Goal: Complete application form: Complete application form

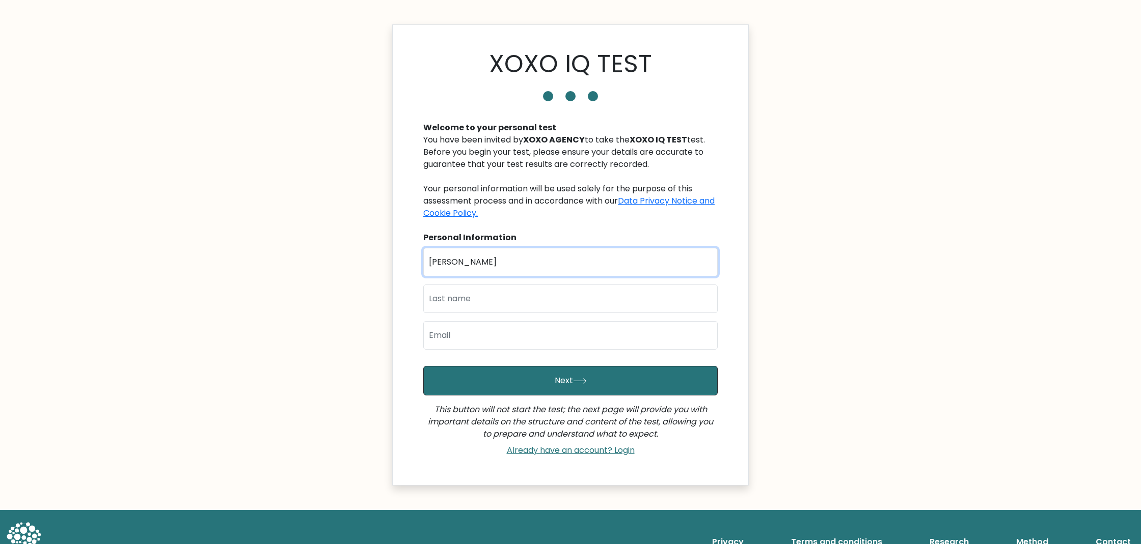
type input "[PERSON_NAME]"
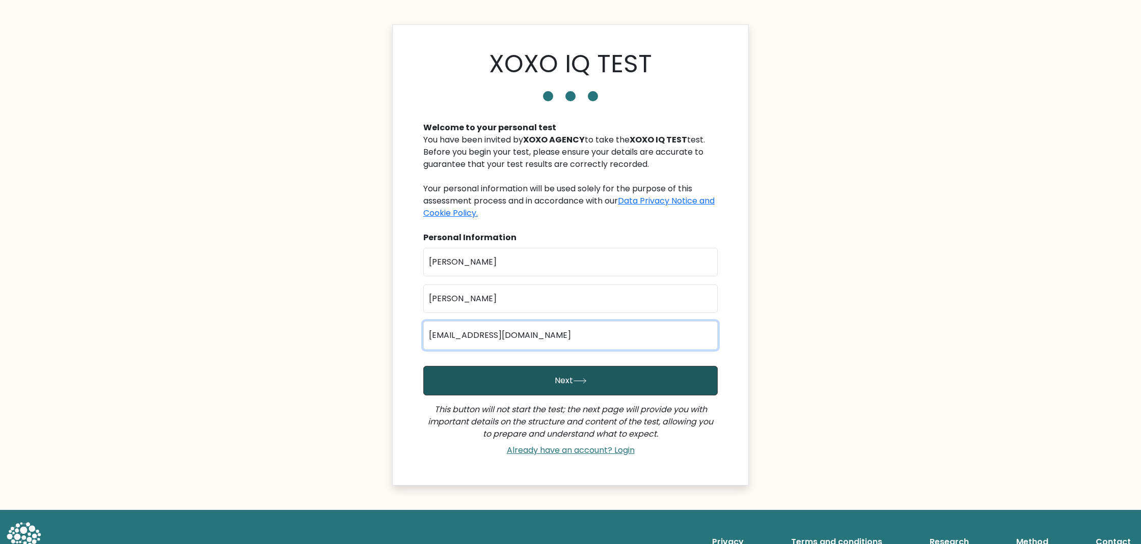
type input "[EMAIL_ADDRESS][DOMAIN_NAME]"
click at [582, 382] on icon "submit" at bounding box center [580, 381] width 14 height 6
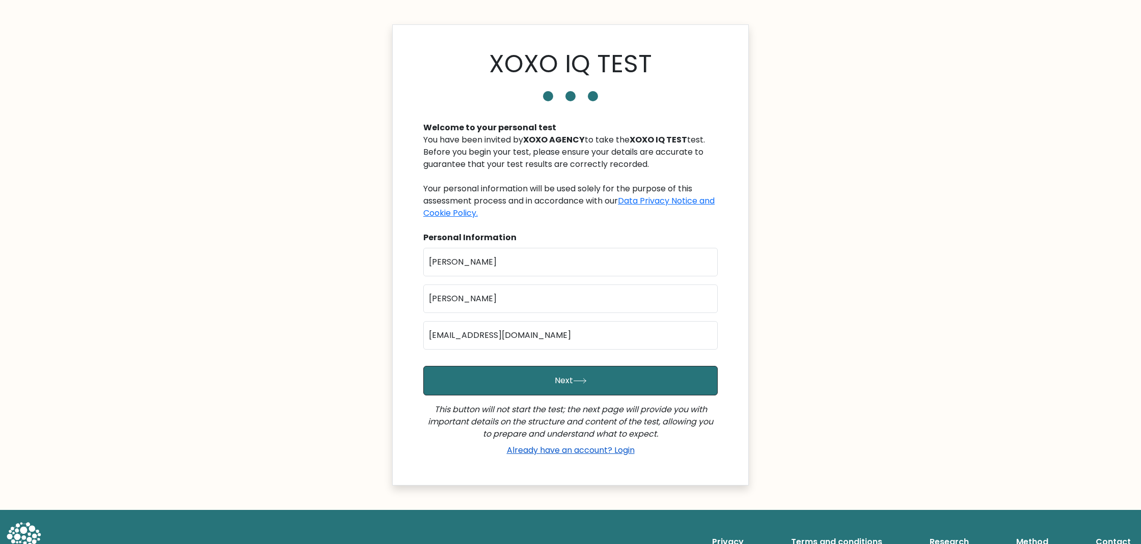
click at [581, 449] on link "Already have an account? Login" at bounding box center [571, 450] width 136 height 12
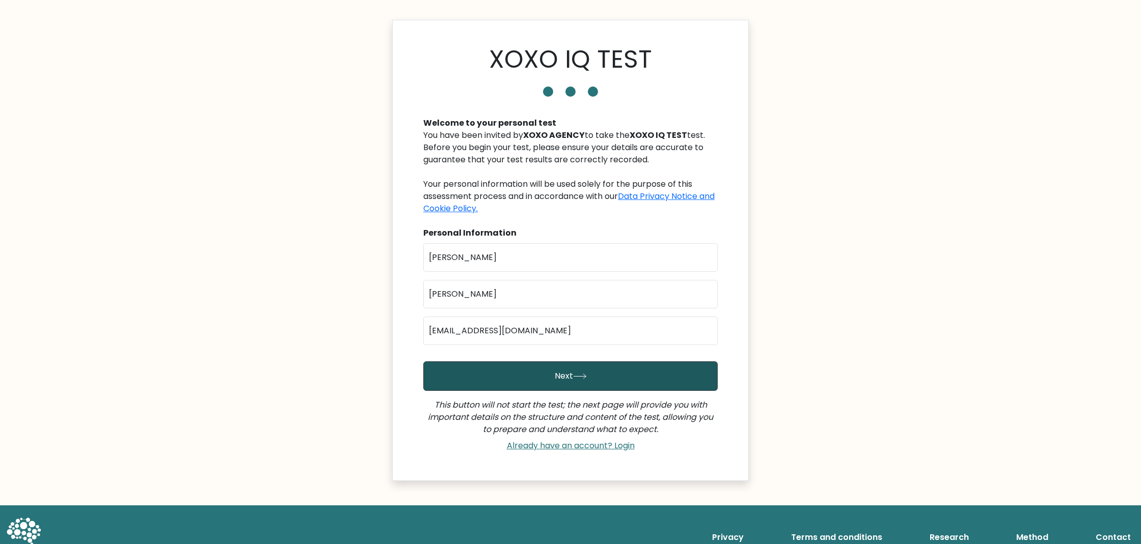
scroll to position [7, 0]
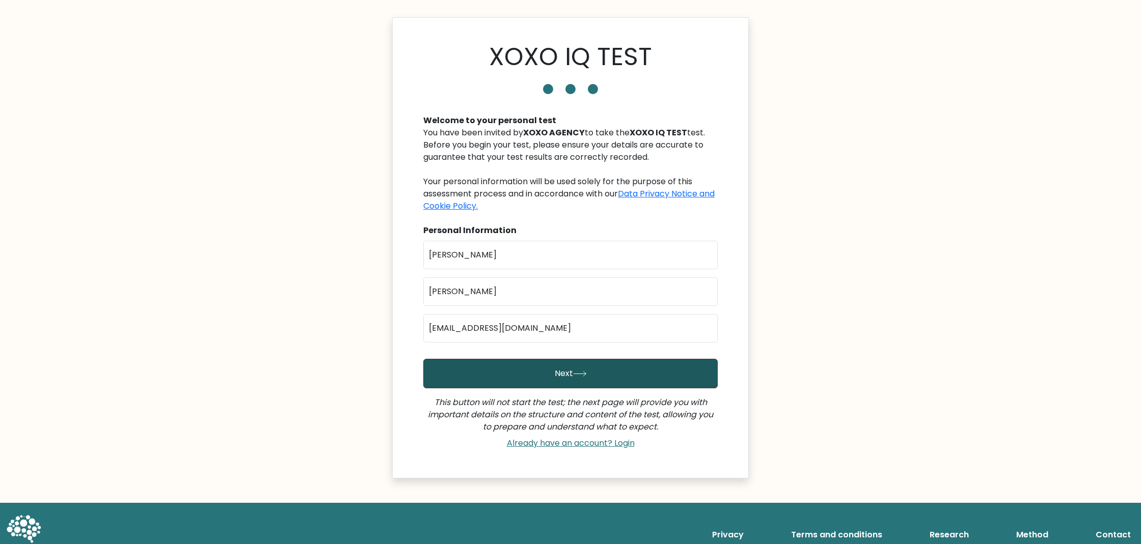
click at [585, 376] on icon "submit" at bounding box center [580, 374] width 14 height 6
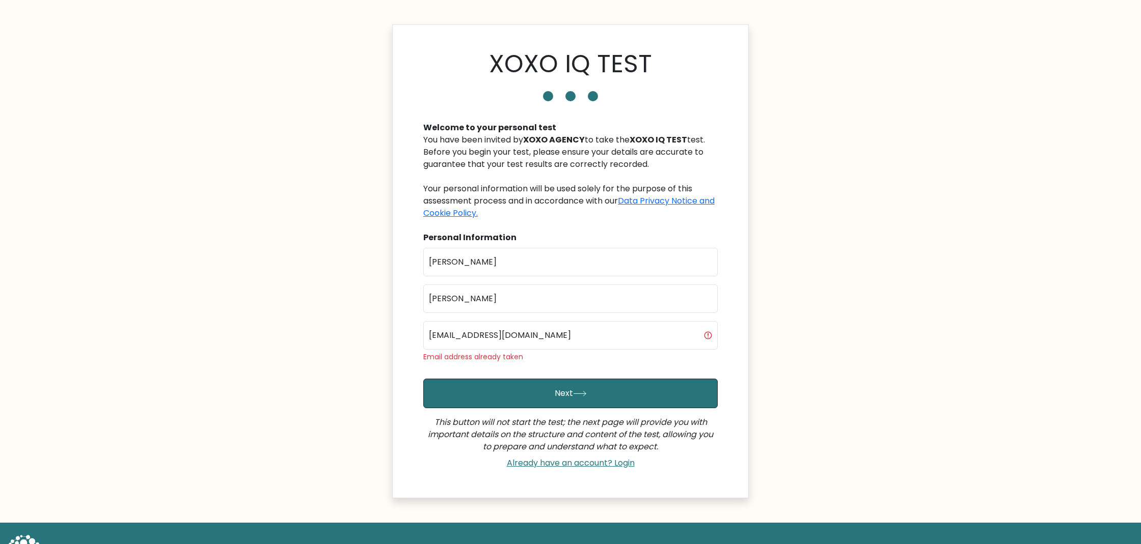
click at [586, 224] on div "Welcome to your personal test You have been invited by XOXO AGENCY to take the …" at bounding box center [570, 291] width 307 height 364
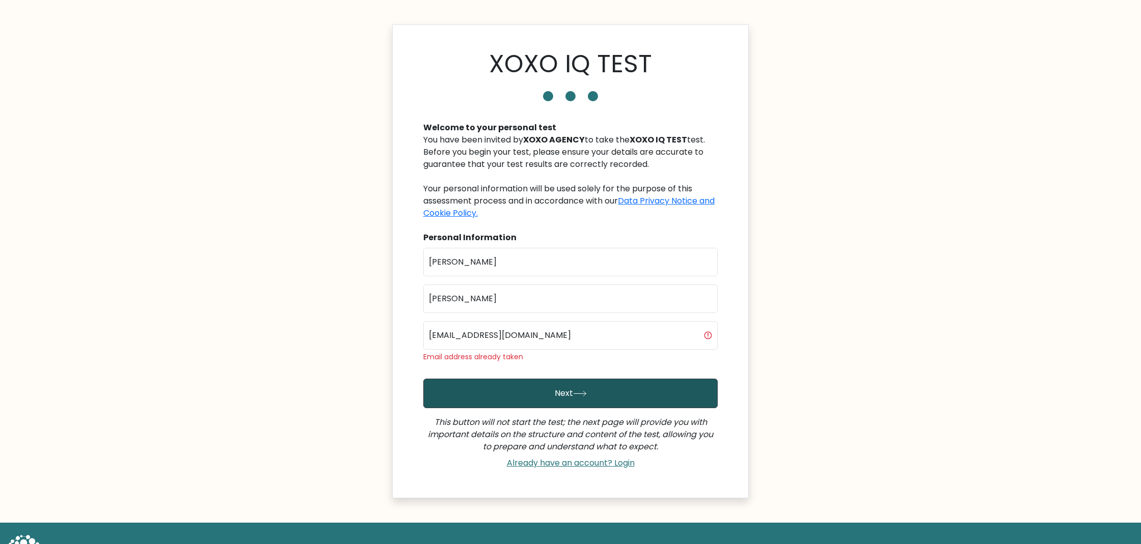
click at [576, 387] on button "Next" at bounding box center [570, 394] width 294 height 30
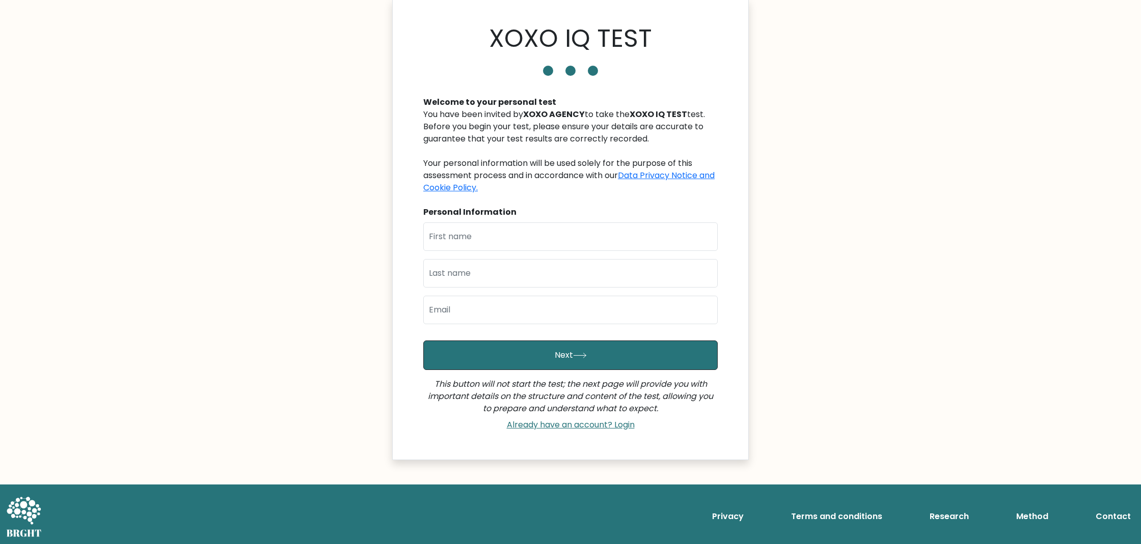
scroll to position [25, 0]
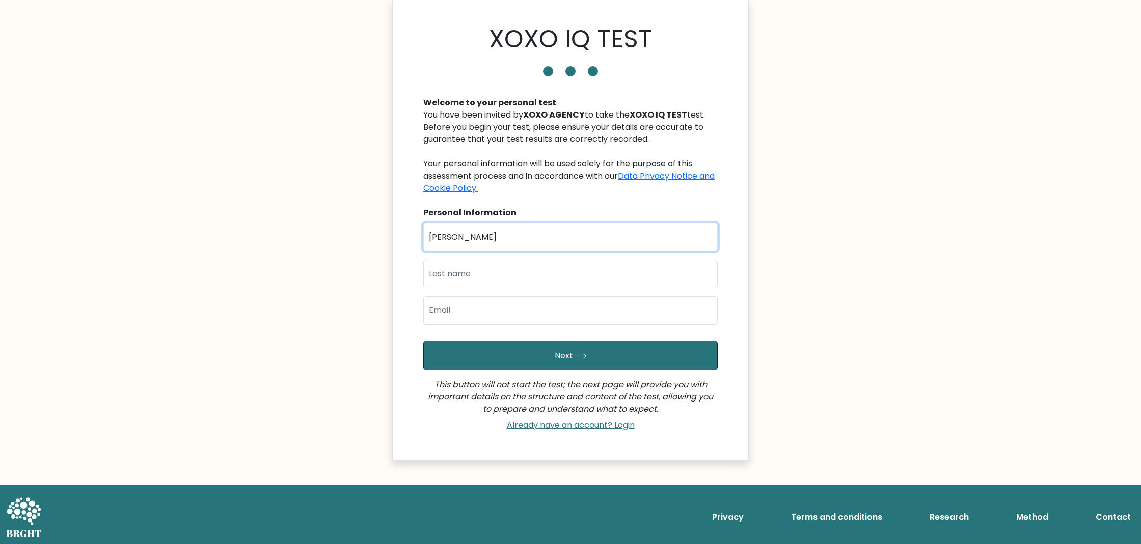
type input "[PERSON_NAME]"
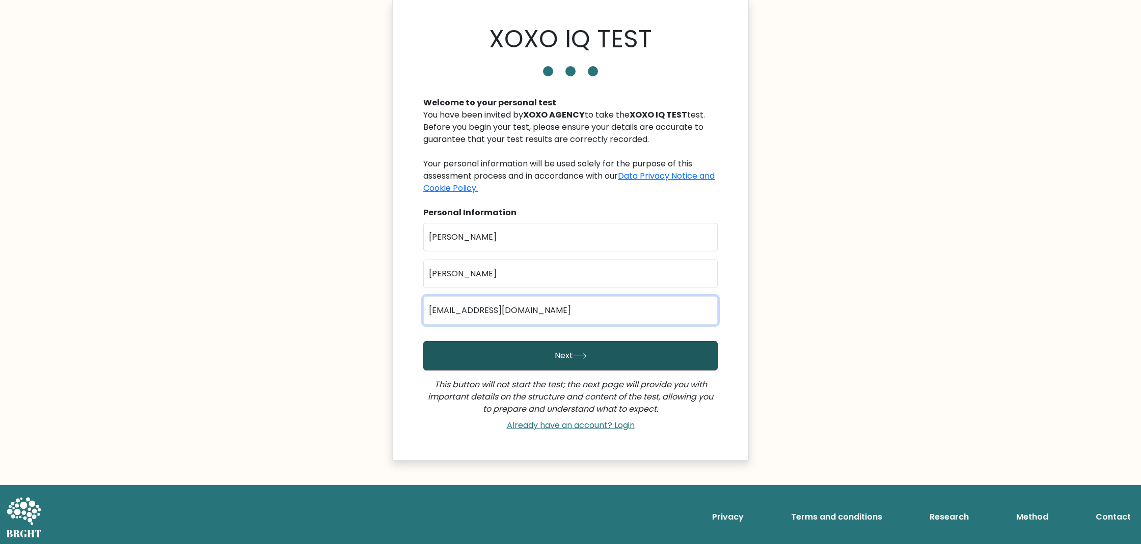
type input "[EMAIL_ADDRESS][DOMAIN_NAME]"
click at [558, 353] on button "Next" at bounding box center [570, 356] width 294 height 30
